Goal: Information Seeking & Learning: Learn about a topic

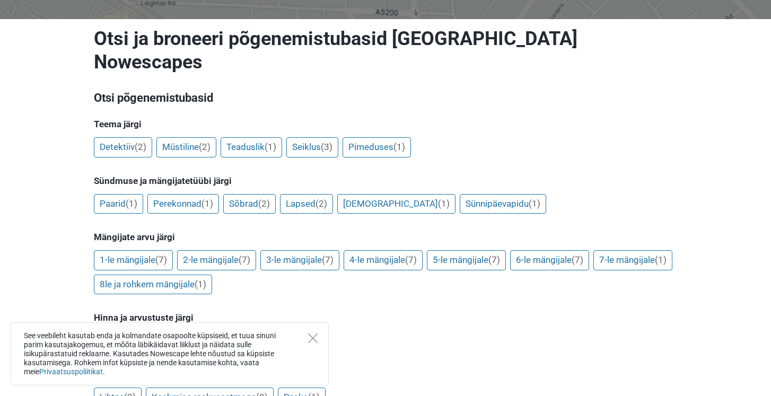
scroll to position [141, 0]
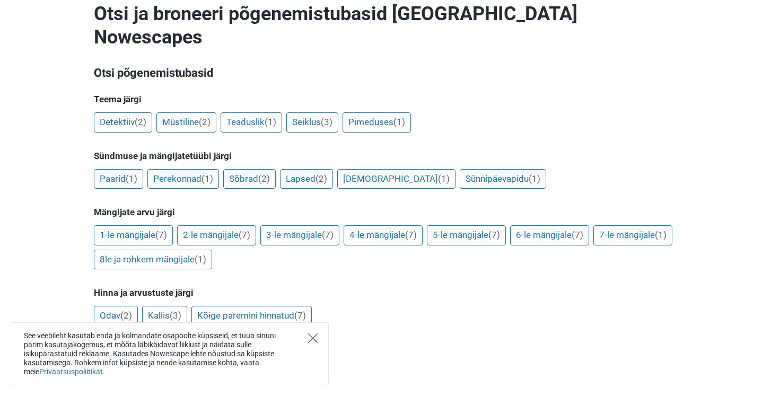
click at [313, 337] on icon "Close" at bounding box center [313, 339] width 10 height 10
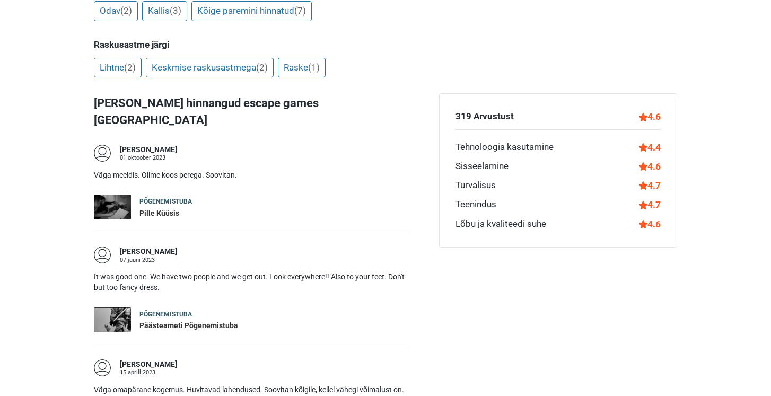
scroll to position [448, 0]
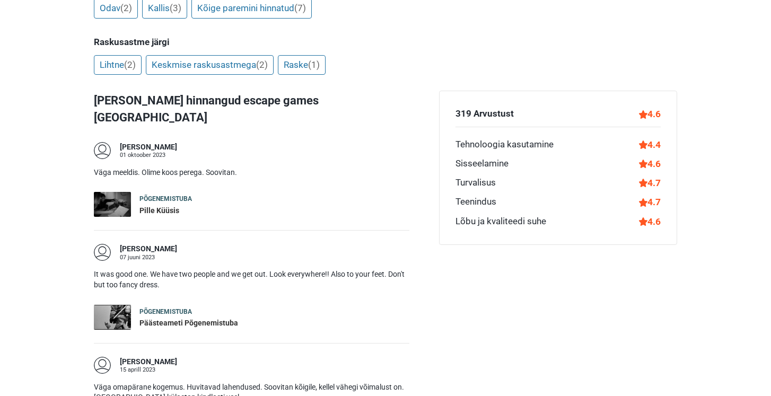
click at [174, 195] on div "Põgenemistuba" at bounding box center [165, 199] width 53 height 9
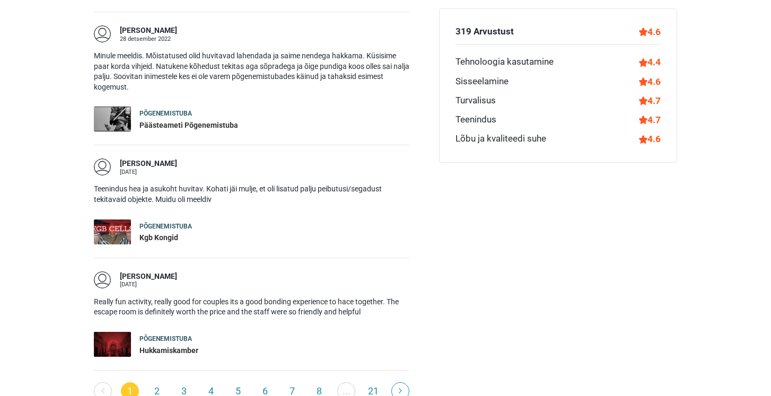
scroll to position [1005, 0]
click at [160, 382] on link "2" at bounding box center [157, 391] width 18 height 18
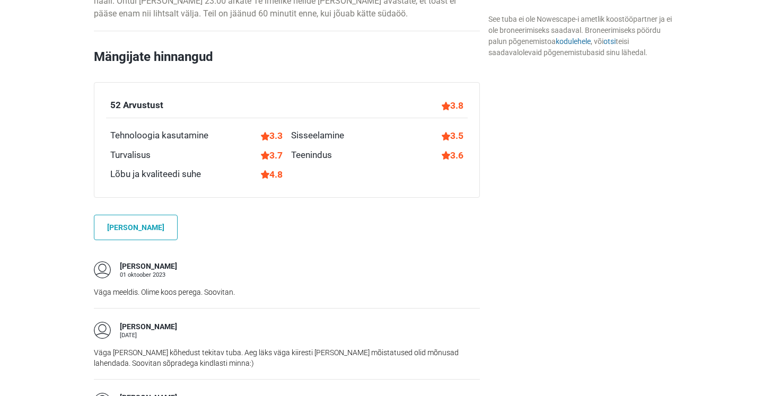
scroll to position [704, 0]
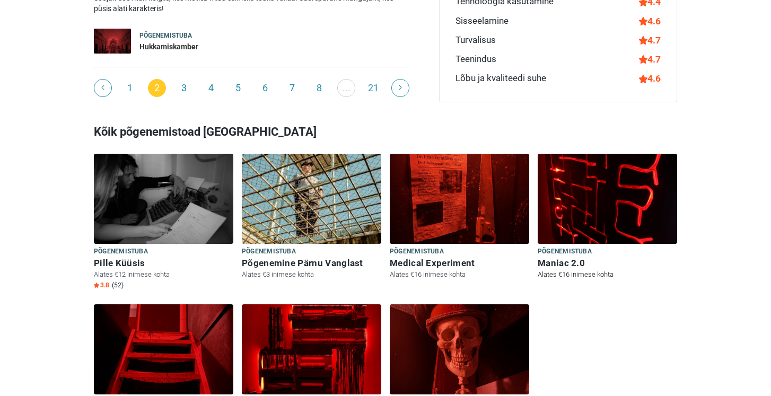
scroll to position [1341, 0]
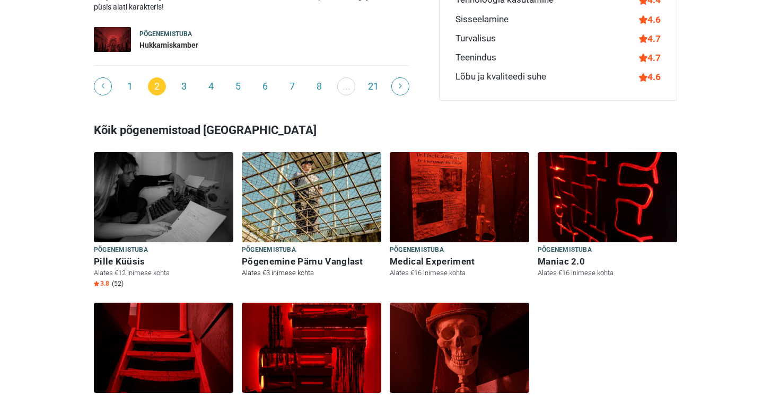
click at [330, 256] on h6 "Põgenemine Pärnu Vanglast" at bounding box center [311, 261] width 139 height 11
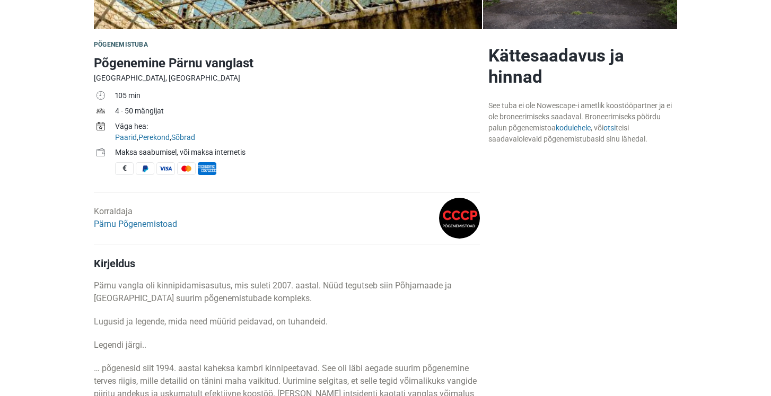
scroll to position [300, 0]
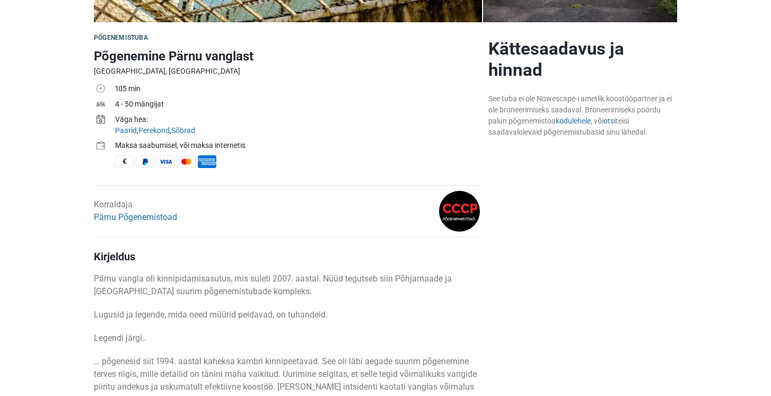
drag, startPoint x: 169, startPoint y: 215, endPoint x: 170, endPoint y: 240, distance: 24.9
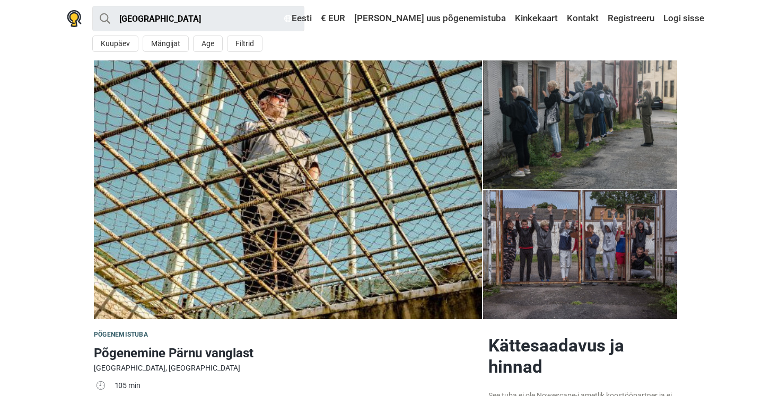
scroll to position [3, 0]
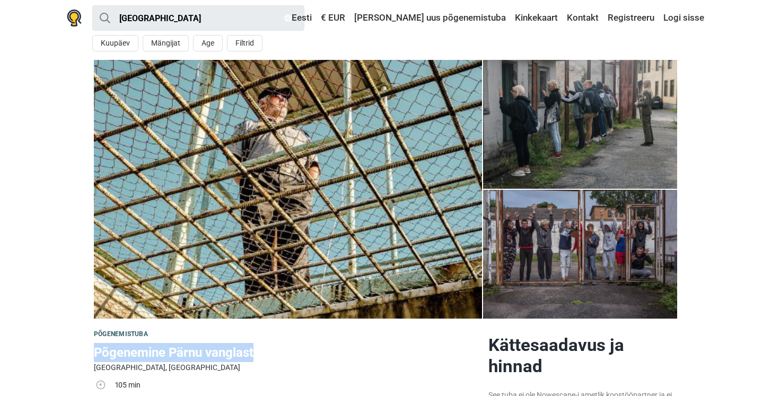
drag, startPoint x: 92, startPoint y: 353, endPoint x: 280, endPoint y: 356, distance: 188.3
copy h1 "Põgenemine Pärnu vanglast"
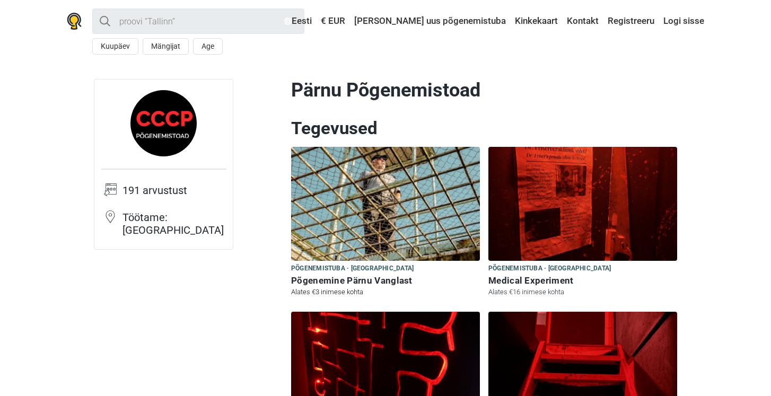
click at [363, 284] on h6 "Põgenemine Pärnu Vanglast" at bounding box center [385, 280] width 189 height 11
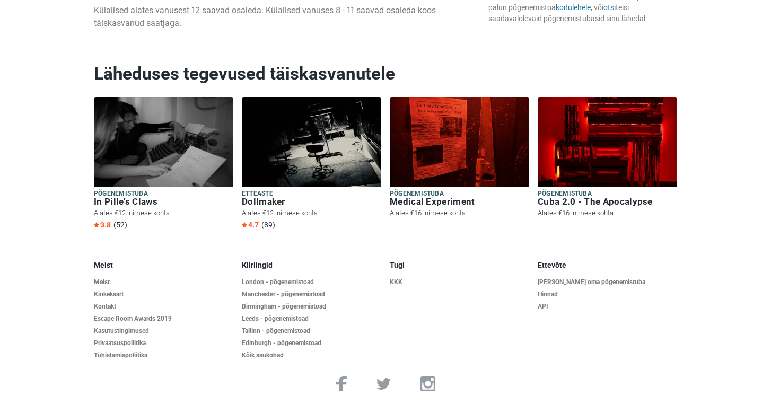
scroll to position [1678, 0]
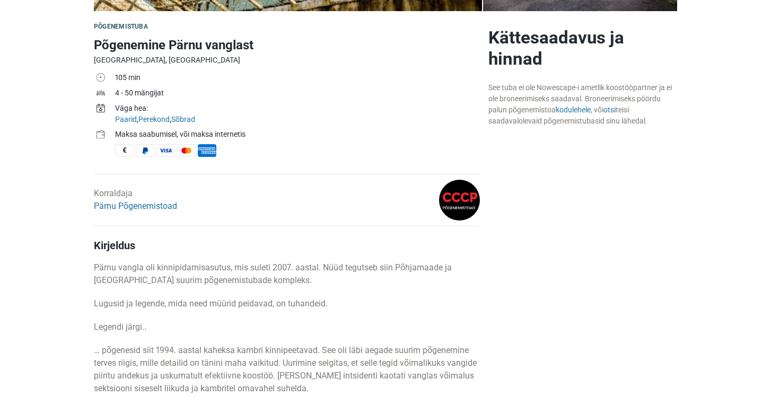
scroll to position [305, 0]
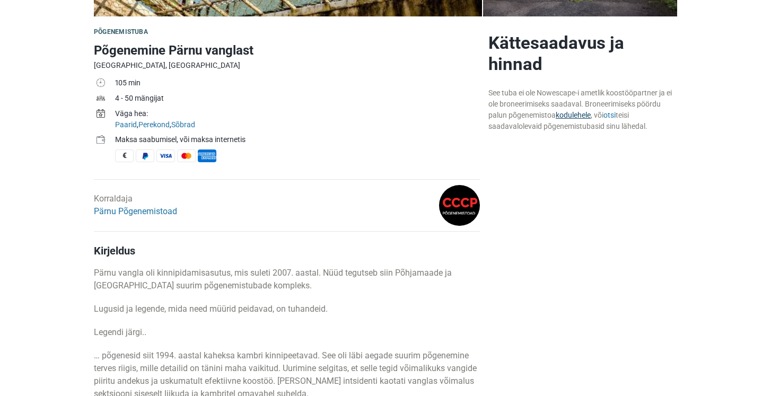
click at [576, 118] on link "kodulehele" at bounding box center [573, 115] width 35 height 8
